Goal: Navigation & Orientation: Go to known website

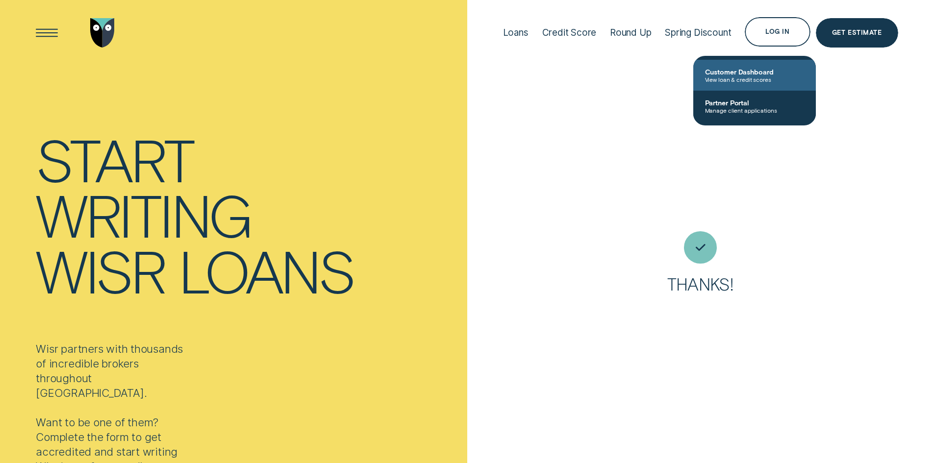
click at [717, 72] on span "Customer Dashboard" at bounding box center [754, 72] width 99 height 8
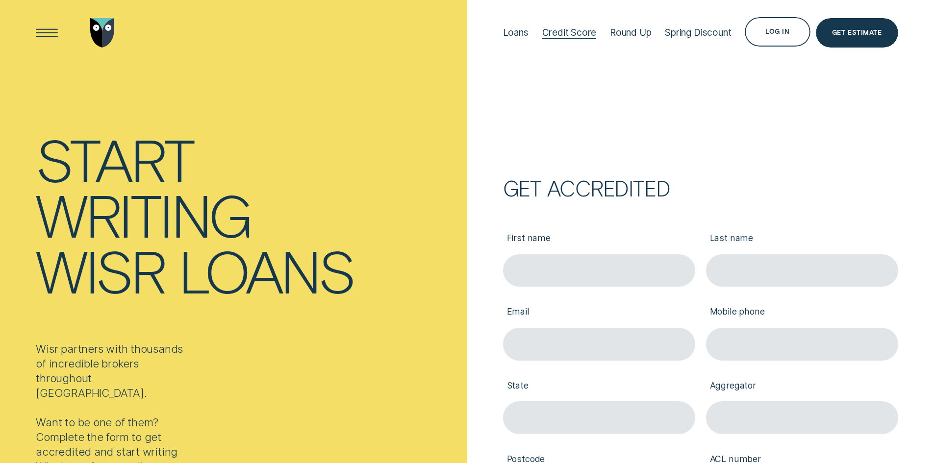
click at [581, 35] on div "Credit Score" at bounding box center [569, 32] width 54 height 11
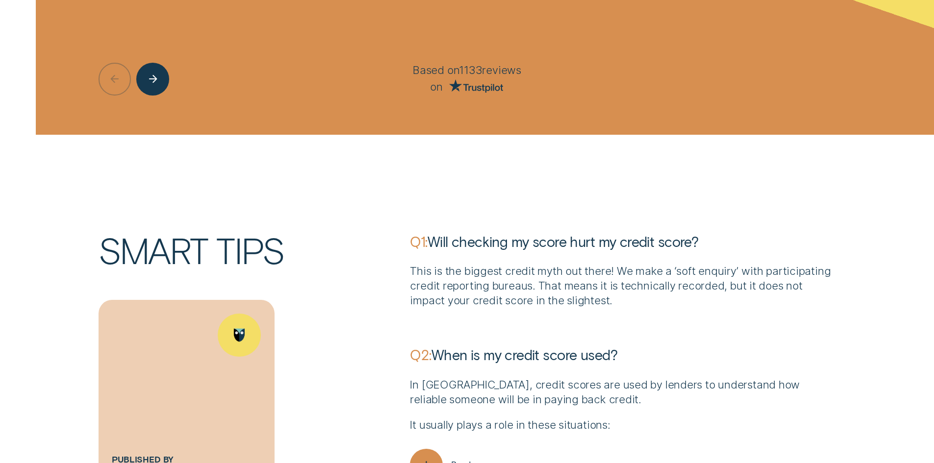
scroll to position [3139, 0]
